Goal: Check status

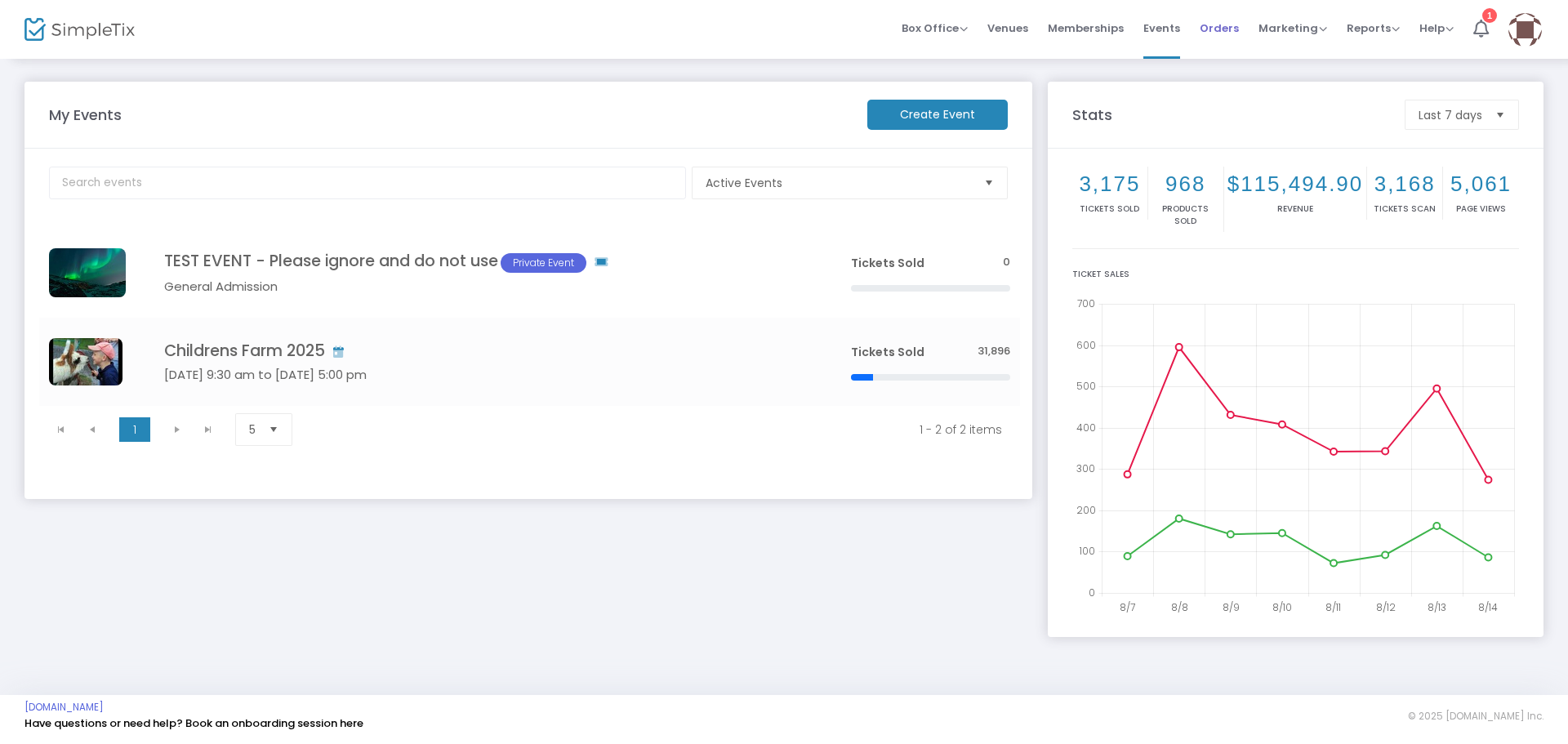
click at [1220, 27] on span "Orders" at bounding box center [1219, 28] width 40 height 41
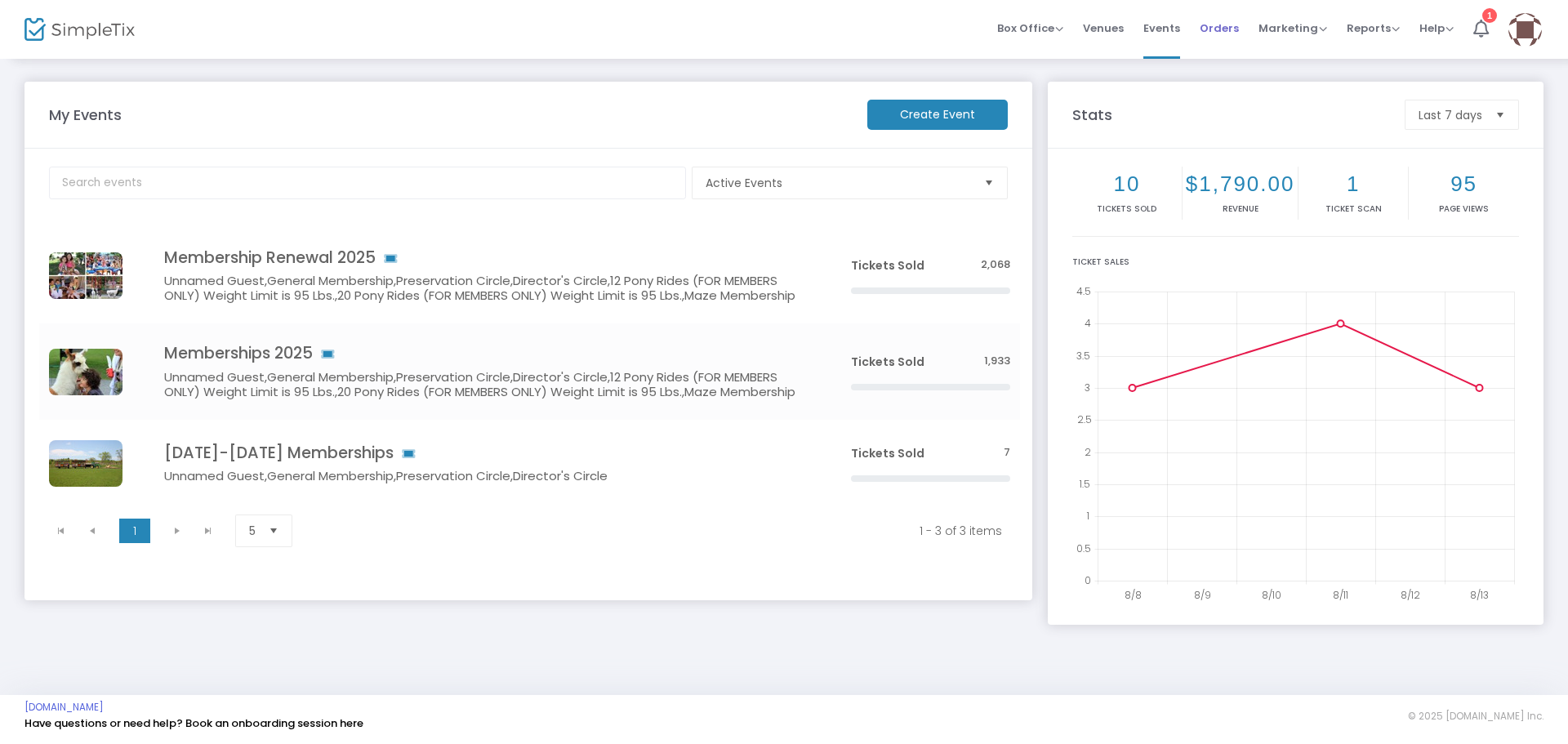
click at [1220, 24] on span "Orders" at bounding box center [1219, 28] width 40 height 41
